Goal: Task Accomplishment & Management: Complete application form

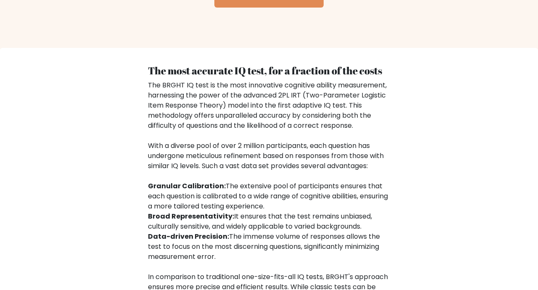
scroll to position [1365, 0]
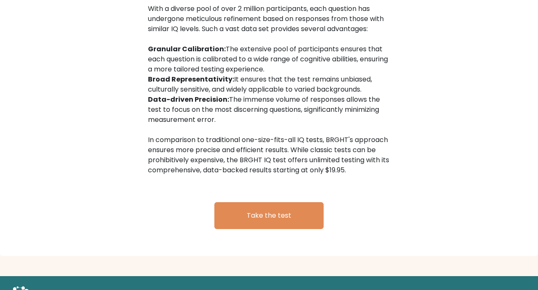
click at [235, 217] on link "Take the test" at bounding box center [268, 215] width 109 height 27
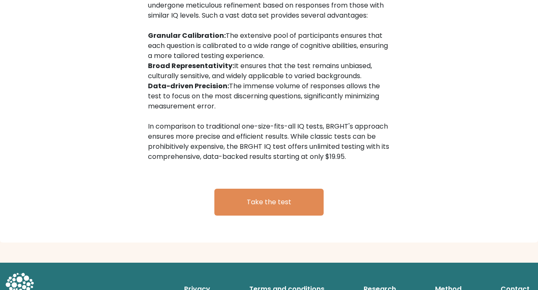
scroll to position [1390, 0]
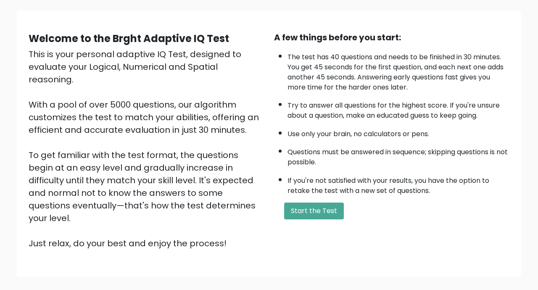
scroll to position [95, 0]
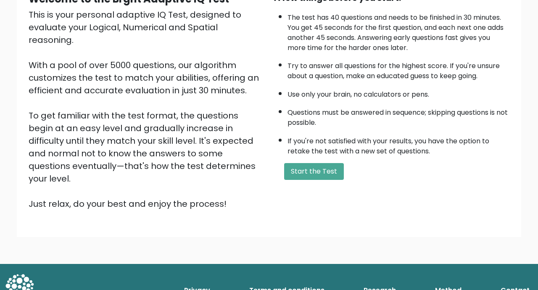
click at [329, 179] on button "Start the Test" at bounding box center [314, 171] width 60 height 17
click at [317, 170] on button "Start the Test" at bounding box center [314, 171] width 60 height 17
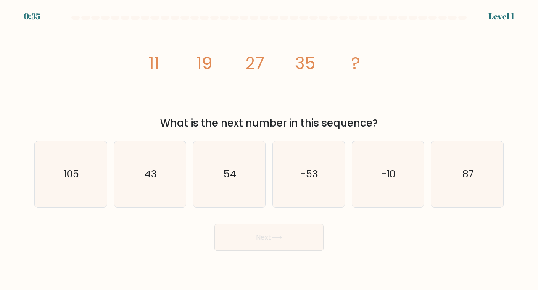
click at [140, 177] on icon "43" at bounding box center [150, 174] width 66 height 66
click at [269, 149] on input "b. 43" at bounding box center [269, 147] width 0 height 4
radio input "true"
click at [242, 243] on button "Next" at bounding box center [268, 237] width 109 height 27
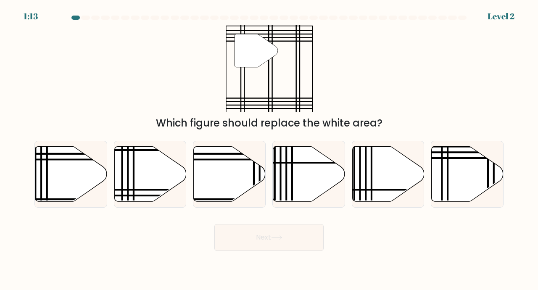
click at [452, 182] on icon at bounding box center [468, 173] width 72 height 55
click at [269, 149] on input "f." at bounding box center [269, 147] width 0 height 4
radio input "true"
click at [307, 266] on body "1:12 Level 2" at bounding box center [269, 145] width 538 height 290
click at [302, 250] on button "Next" at bounding box center [268, 237] width 109 height 27
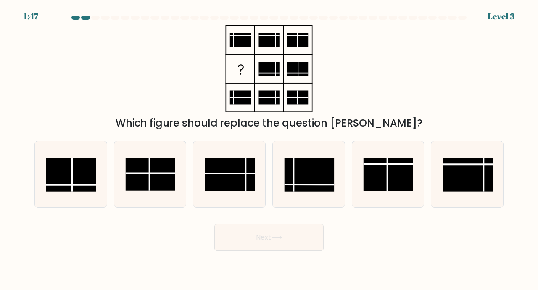
click at [306, 179] on rect at bounding box center [310, 175] width 50 height 33
click at [269, 149] on input "d." at bounding box center [269, 147] width 0 height 4
radio input "true"
click at [248, 248] on button "Next" at bounding box center [268, 237] width 109 height 27
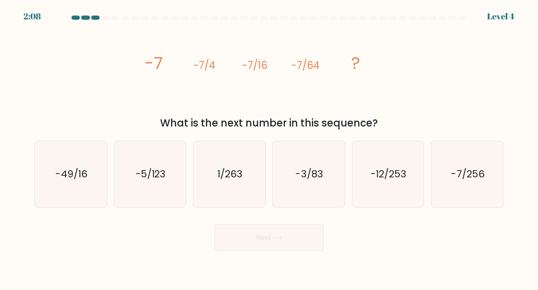
click at [473, 181] on text "-7/256" at bounding box center [468, 174] width 33 height 14
click at [269, 149] on input "f. -7/256" at bounding box center [269, 147] width 0 height 4
radio input "true"
click at [287, 251] on button "Next" at bounding box center [268, 237] width 109 height 27
click at [293, 247] on button "Next" at bounding box center [268, 237] width 109 height 27
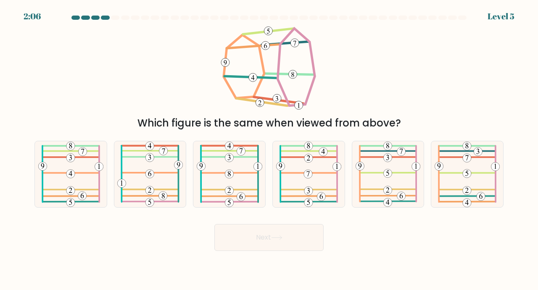
click at [295, 235] on button "Next" at bounding box center [268, 237] width 109 height 27
